Goal: Obtain resource: Download file/media

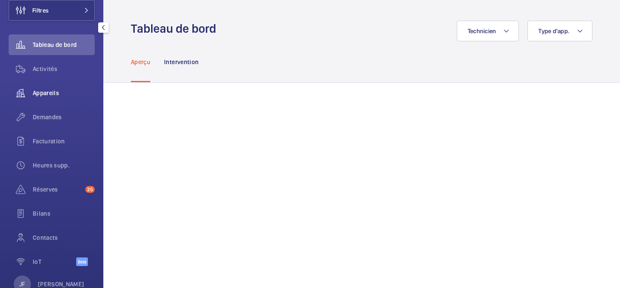
scroll to position [81, 0]
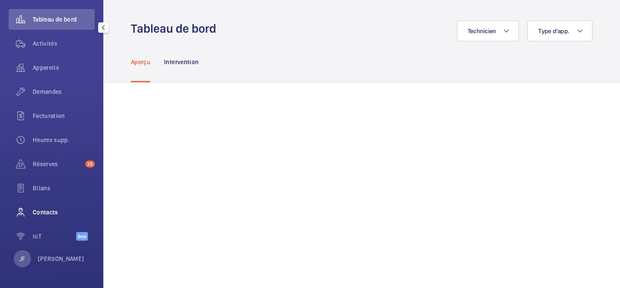
click at [50, 219] on div "Contacts" at bounding box center [52, 212] width 86 height 21
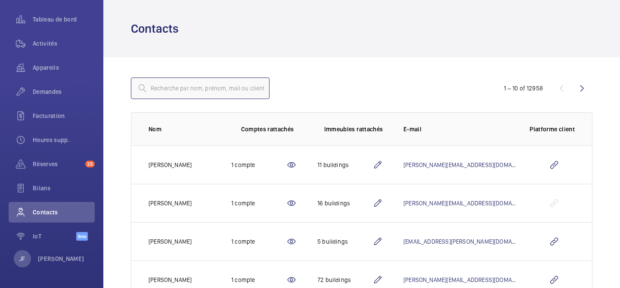
click at [221, 89] on input "text" at bounding box center [200, 88] width 139 height 22
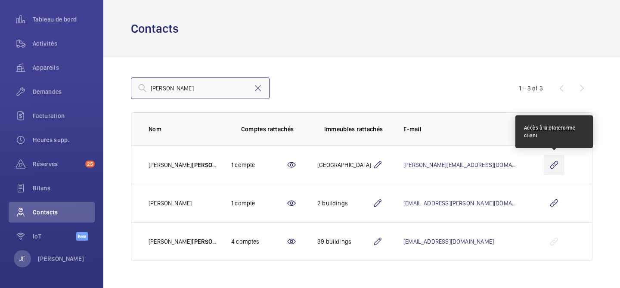
type input "[PERSON_NAME]"
click at [551, 161] on wm-front-icon-button at bounding box center [554, 165] width 21 height 21
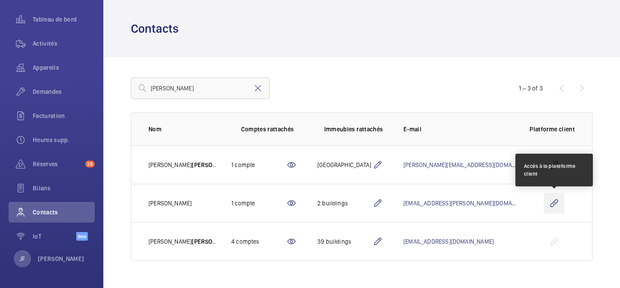
click at [557, 200] on wm-front-icon-button at bounding box center [554, 203] width 21 height 21
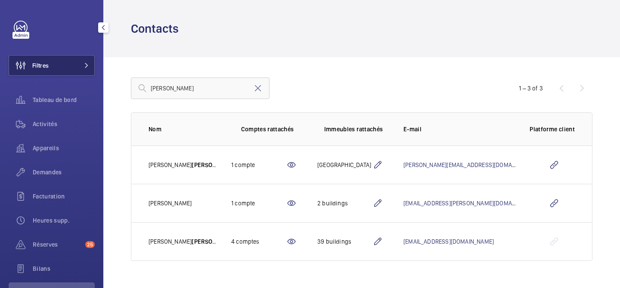
click at [47, 63] on span "Filtres" at bounding box center [40, 65] width 16 height 9
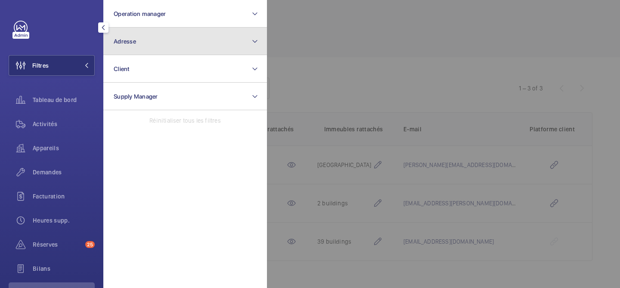
click at [159, 41] on button "Adresse" at bounding box center [185, 42] width 164 height 28
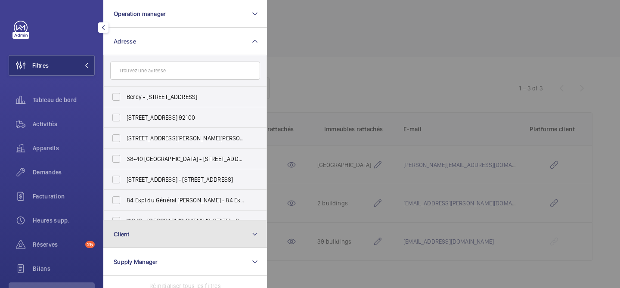
click at [179, 234] on button "Client" at bounding box center [185, 234] width 164 height 28
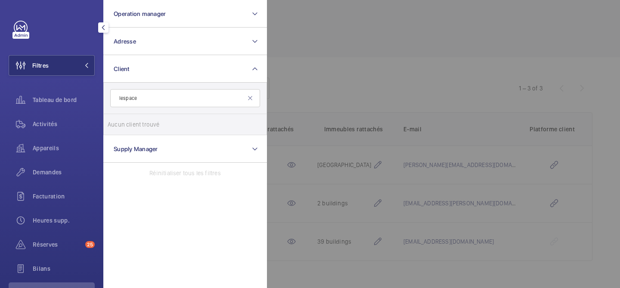
type input "lespace"
click at [119, 123] on input "LESPACE" at bounding box center [116, 124] width 17 height 17
checkbox input "true"
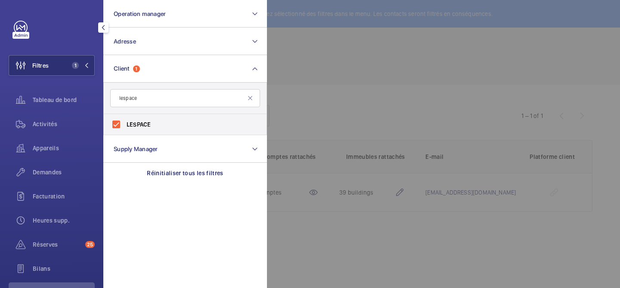
click at [333, 91] on div at bounding box center [577, 144] width 620 height 288
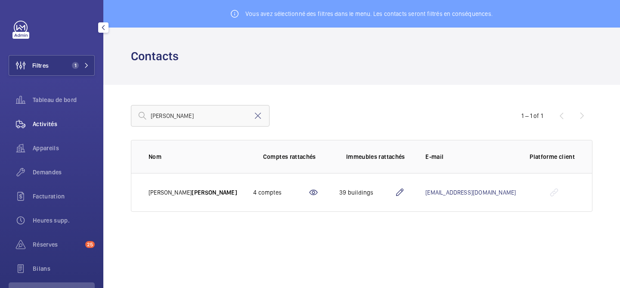
click at [50, 124] on span "Activités" at bounding box center [64, 124] width 62 height 9
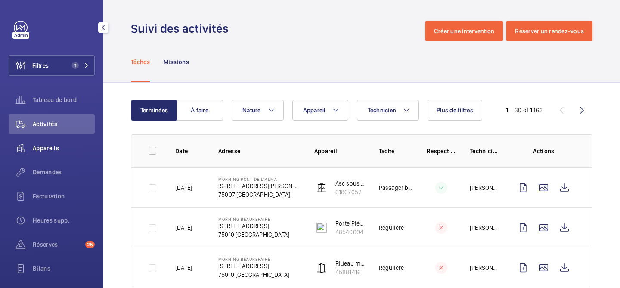
click at [29, 148] on wm-front-icon-button at bounding box center [21, 148] width 24 height 21
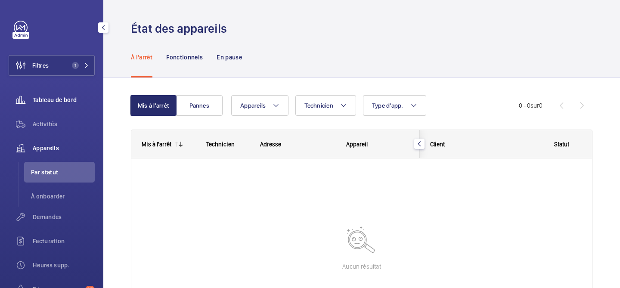
click at [64, 98] on span "Tableau de bord" at bounding box center [64, 100] width 62 height 9
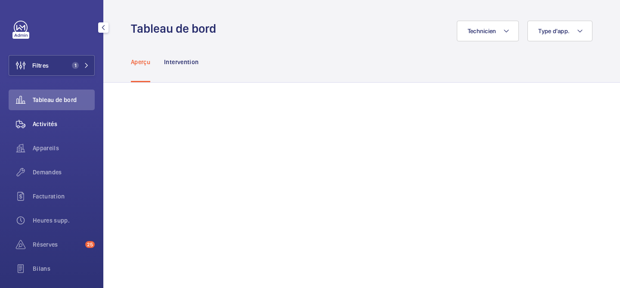
click at [59, 121] on span "Activités" at bounding box center [64, 124] width 62 height 9
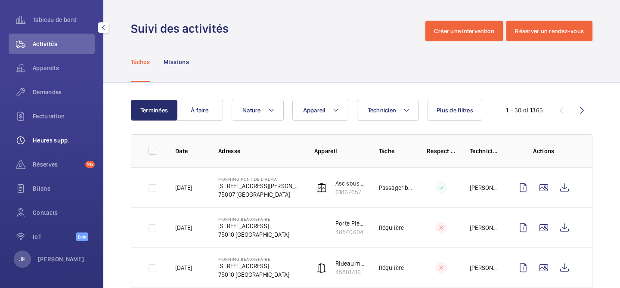
scroll to position [81, 0]
click at [55, 209] on span "Contacts" at bounding box center [64, 212] width 62 height 9
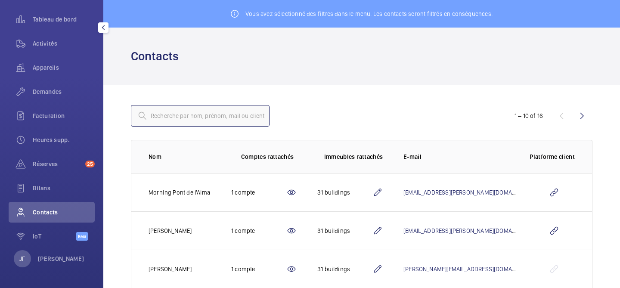
click at [239, 114] on input "text" at bounding box center [200, 116] width 139 height 22
type input ","
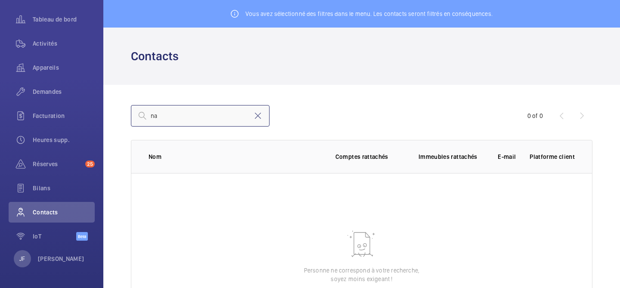
type input "n"
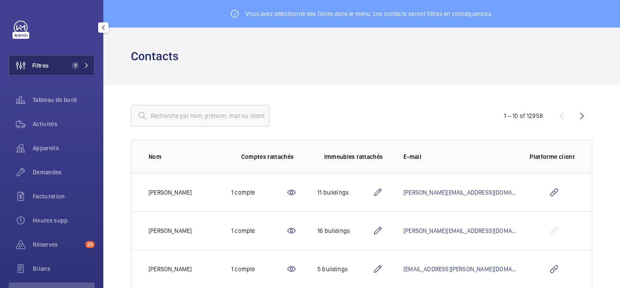
click at [52, 63] on button "Filtres 1" at bounding box center [52, 65] width 86 height 21
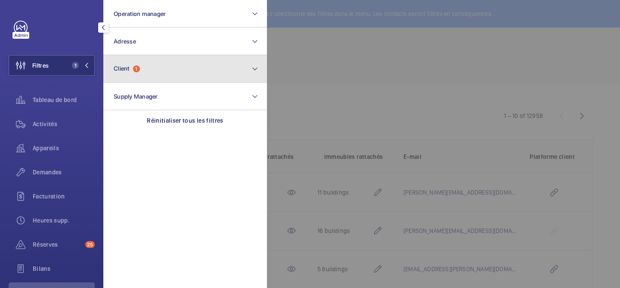
click at [157, 63] on button "Client 1" at bounding box center [185, 69] width 164 height 28
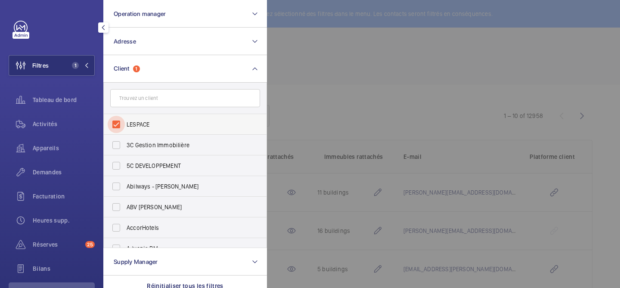
click at [118, 123] on input "LESPACE" at bounding box center [116, 124] width 17 height 17
checkbox input "false"
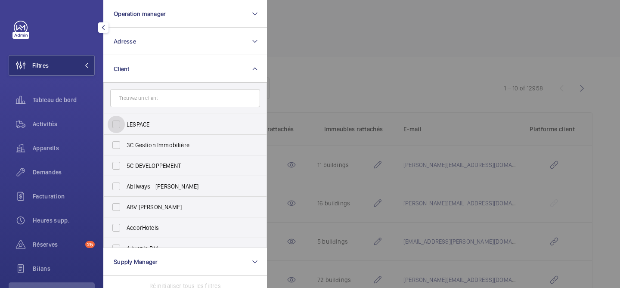
scroll to position [81, 0]
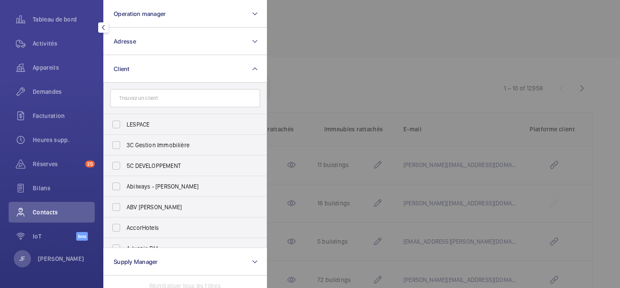
click at [53, 214] on span "Contacts" at bounding box center [64, 212] width 62 height 9
click at [160, 101] on input "text" at bounding box center [185, 98] width 150 height 18
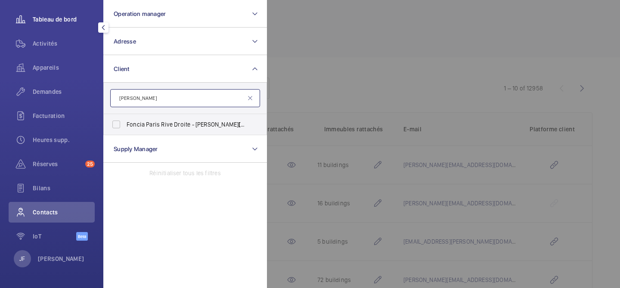
type input "[PERSON_NAME]"
click at [77, 22] on span "Tableau de bord" at bounding box center [64, 19] width 62 height 9
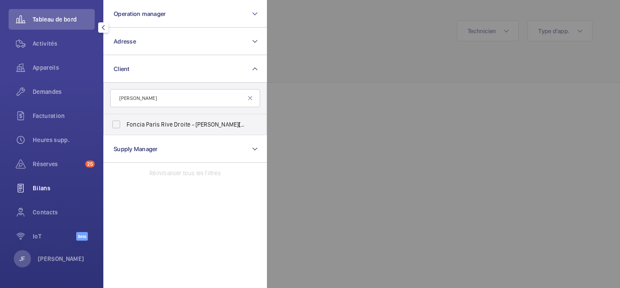
click at [45, 192] on div "Bilans" at bounding box center [52, 188] width 86 height 21
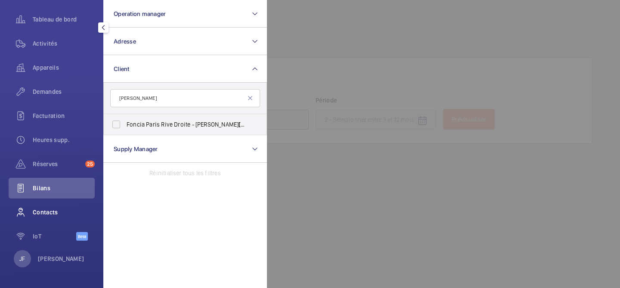
click at [44, 211] on span "Contacts" at bounding box center [64, 212] width 62 height 9
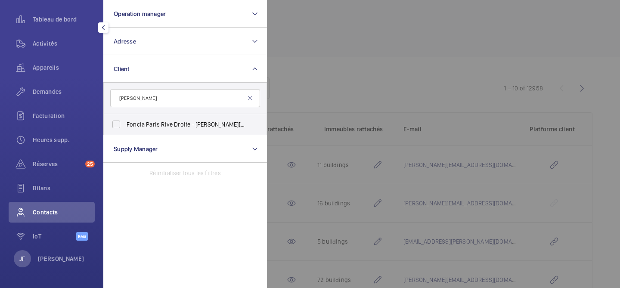
click at [306, 60] on div at bounding box center [577, 144] width 620 height 288
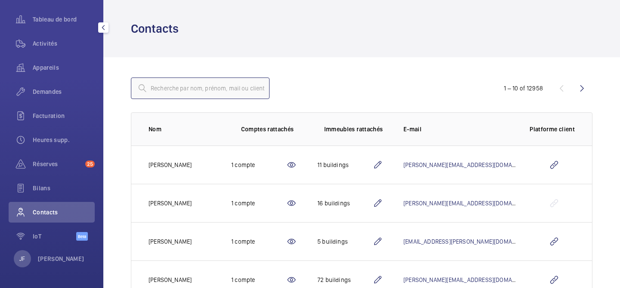
click at [221, 86] on input "text" at bounding box center [200, 88] width 139 height 22
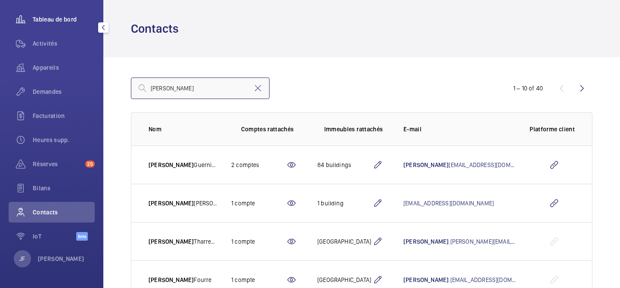
type input "[PERSON_NAME]"
click at [49, 22] on span "Tableau de bord" at bounding box center [64, 19] width 62 height 9
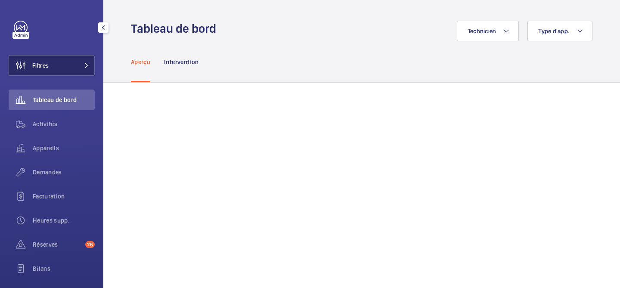
click at [47, 62] on span "Filtres" at bounding box center [40, 65] width 16 height 9
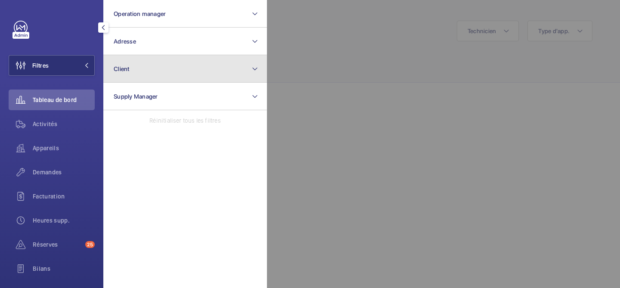
click at [196, 67] on button "Client" at bounding box center [185, 69] width 164 height 28
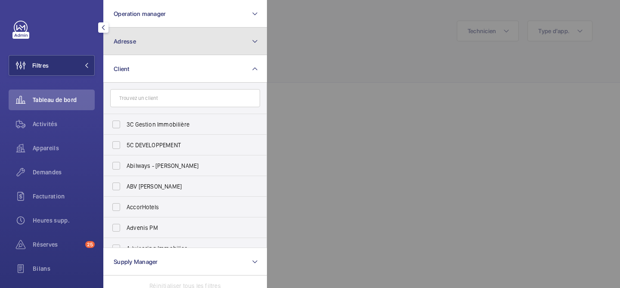
click at [204, 40] on button "Adresse" at bounding box center [185, 42] width 164 height 28
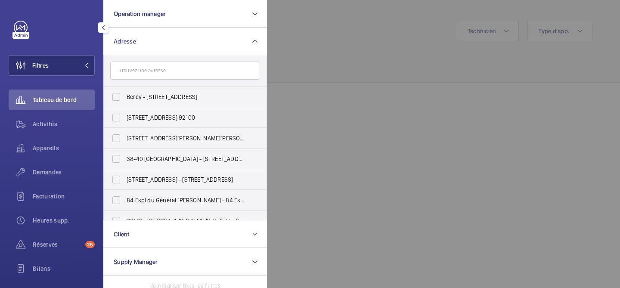
click at [163, 72] on input "text" at bounding box center [185, 71] width 150 height 18
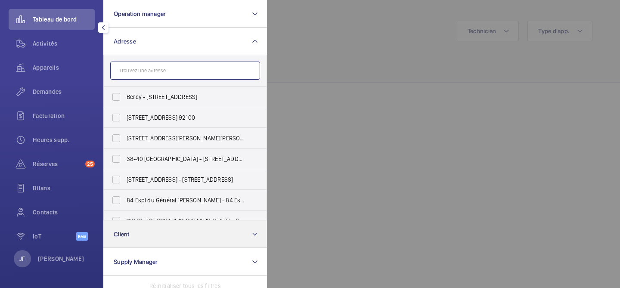
scroll to position [80, 0]
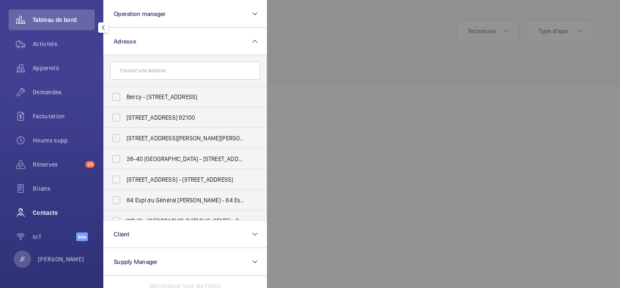
click at [52, 214] on span "Contacts" at bounding box center [64, 212] width 62 height 9
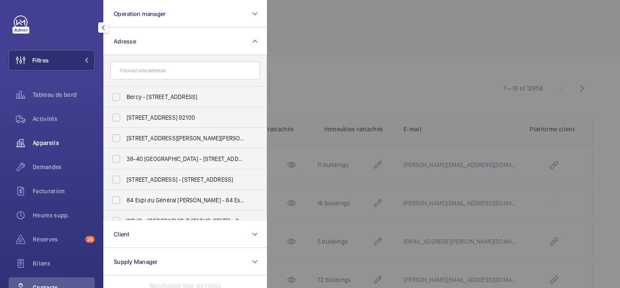
scroll to position [3, 0]
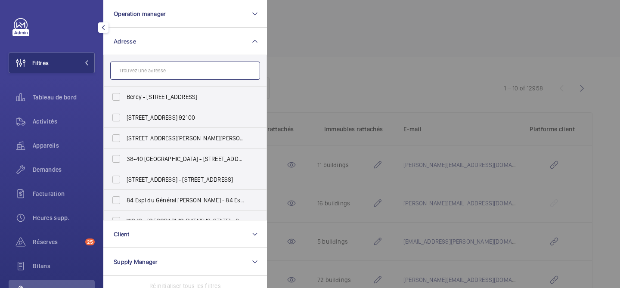
click at [177, 67] on input "text" at bounding box center [185, 71] width 150 height 18
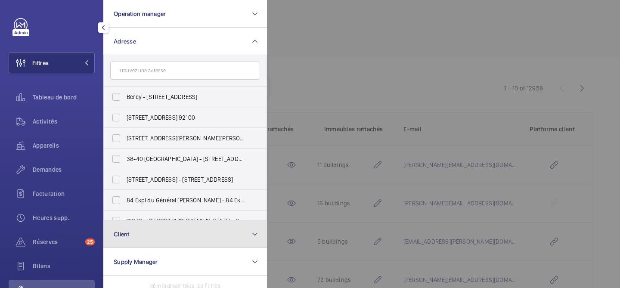
click at [167, 233] on button "Client" at bounding box center [185, 234] width 164 height 28
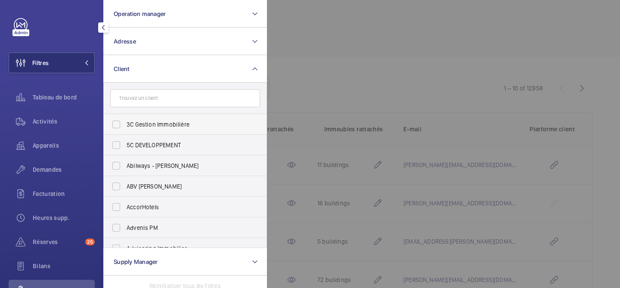
type input "Ù"
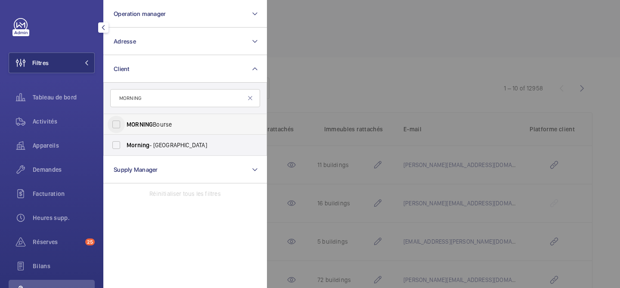
type input "MORNING"
click at [111, 127] on input "MORNING Bourse" at bounding box center [116, 124] width 17 height 17
checkbox input "true"
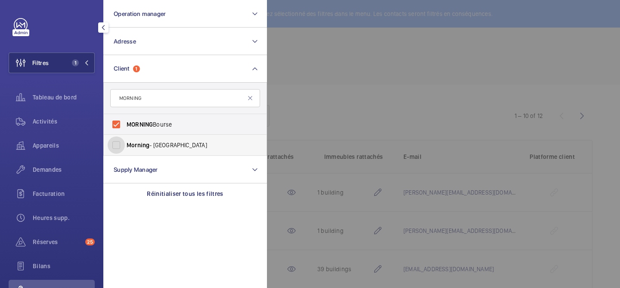
click at [116, 143] on input "Morning - [GEOGRAPHIC_DATA]" at bounding box center [116, 144] width 17 height 17
checkbox input "true"
click at [152, 96] on input "MORNING" at bounding box center [185, 98] width 150 height 18
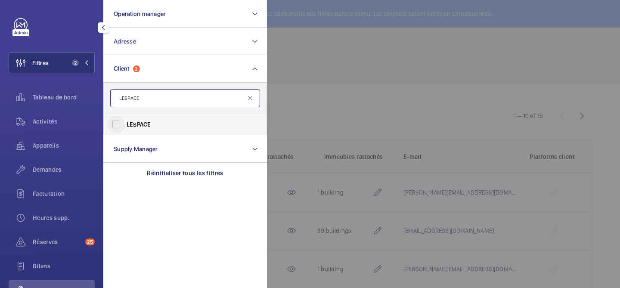
type input "LESPACE"
click at [122, 124] on input "LESPACE" at bounding box center [116, 124] width 17 height 17
checkbox input "true"
click at [303, 120] on div at bounding box center [577, 144] width 620 height 288
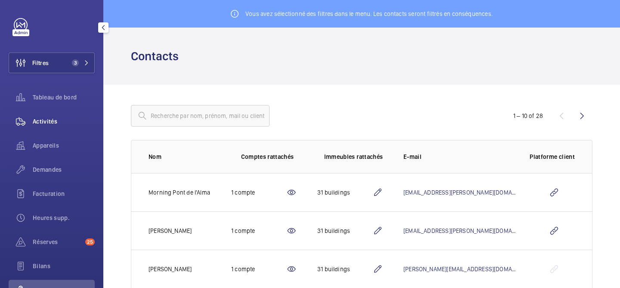
click at [55, 121] on span "Activités" at bounding box center [64, 121] width 62 height 9
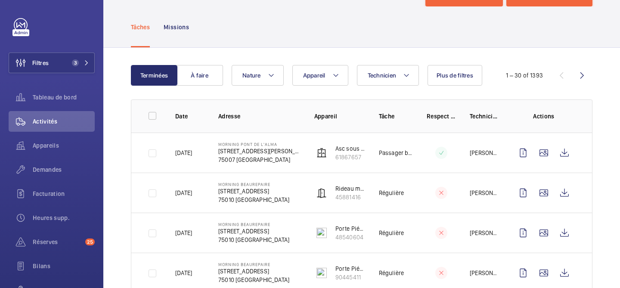
scroll to position [34, 0]
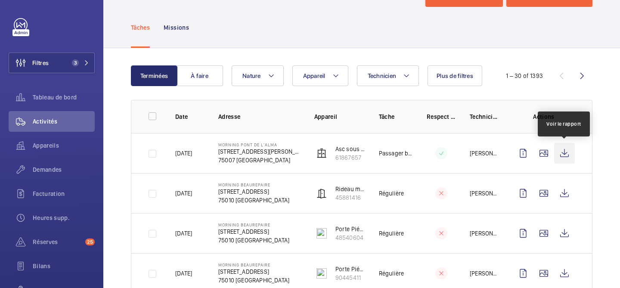
click at [564, 156] on wm-front-icon-button at bounding box center [564, 153] width 21 height 21
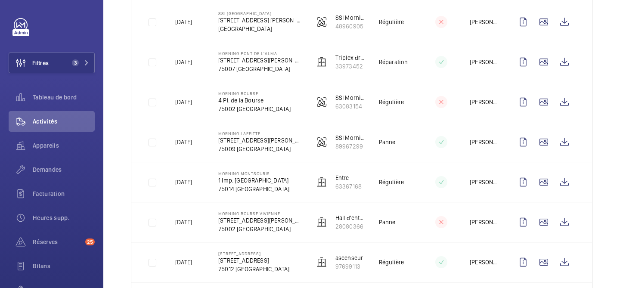
scroll to position [411, 0]
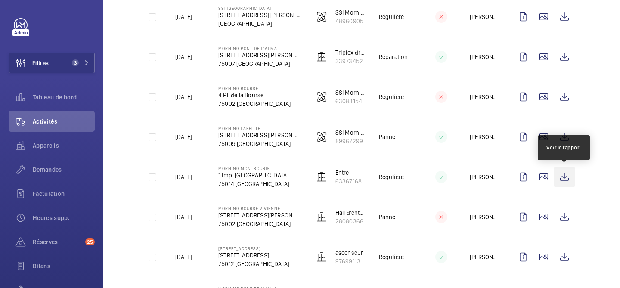
click at [568, 183] on wm-front-icon-button at bounding box center [564, 177] width 21 height 21
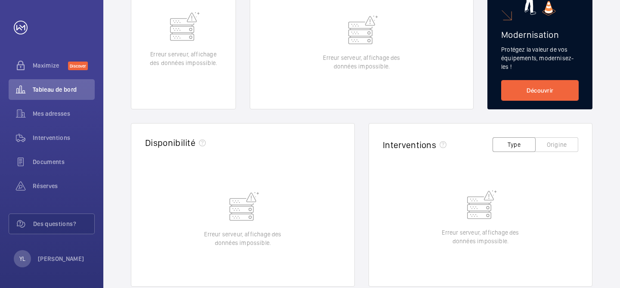
scroll to position [343, 0]
